Goal: Information Seeking & Learning: Learn about a topic

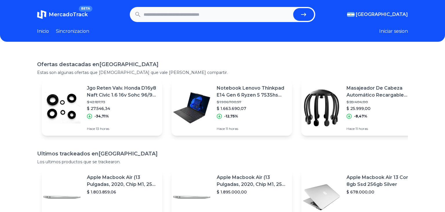
drag, startPoint x: 218, startPoint y: 12, endPoint x: 218, endPoint y: 8, distance: 4.6
click at [218, 11] on input "text" at bounding box center [217, 14] width 147 height 13
type input "**********"
click at [293, 8] on button "submit" at bounding box center [303, 14] width 21 height 13
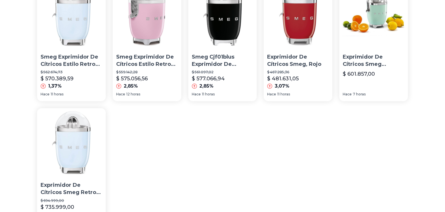
scroll to position [153, 0]
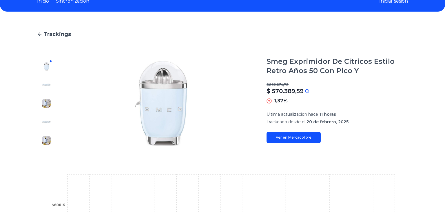
scroll to position [30, 0]
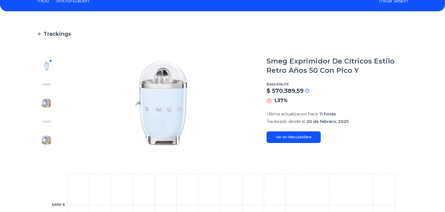
click at [289, 131] on link "Ver en Mercadolibre" at bounding box center [294, 137] width 54 height 12
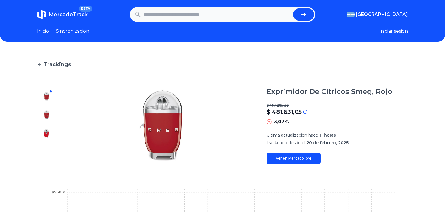
click at [301, 158] on link "Ver en Mercadolibre" at bounding box center [294, 158] width 54 height 12
